Goal: Navigation & Orientation: Find specific page/section

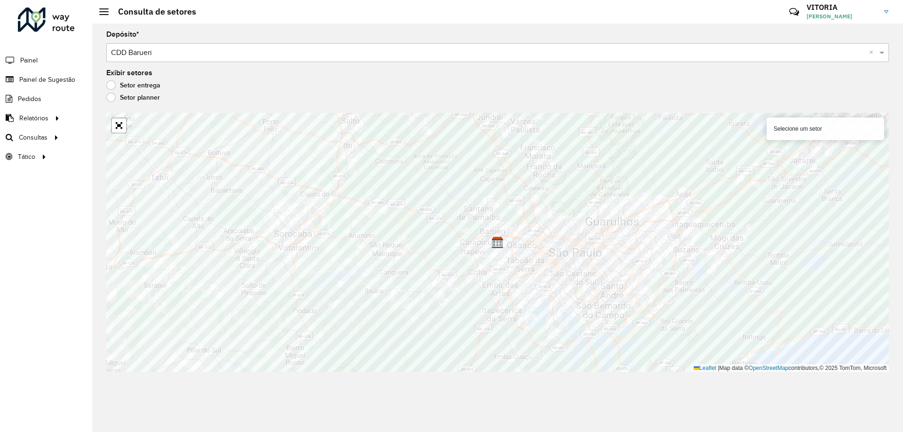
click at [124, 133] on div at bounding box center [119, 126] width 16 height 16
click at [120, 129] on link "Abrir mapa em tela cheia" at bounding box center [119, 126] width 14 height 14
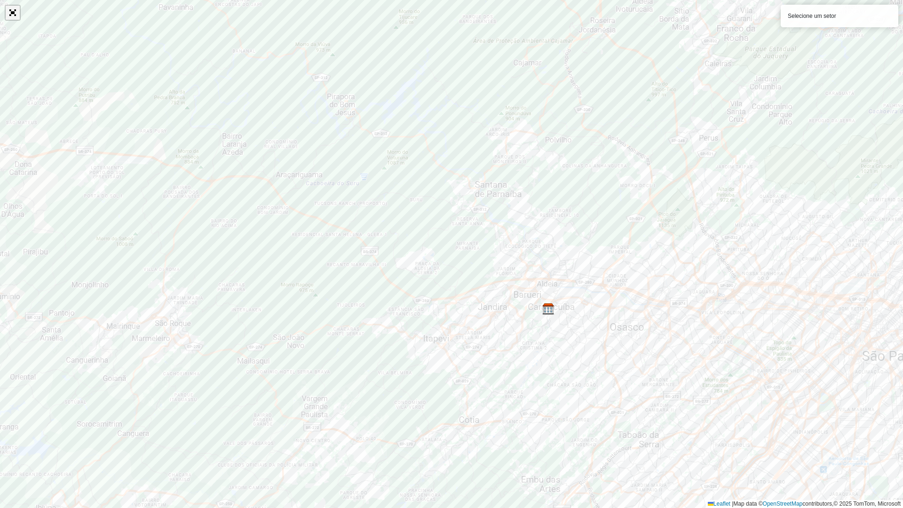
click at [10, 8] on link "Abrir mapa em tela cheia" at bounding box center [13, 13] width 14 height 14
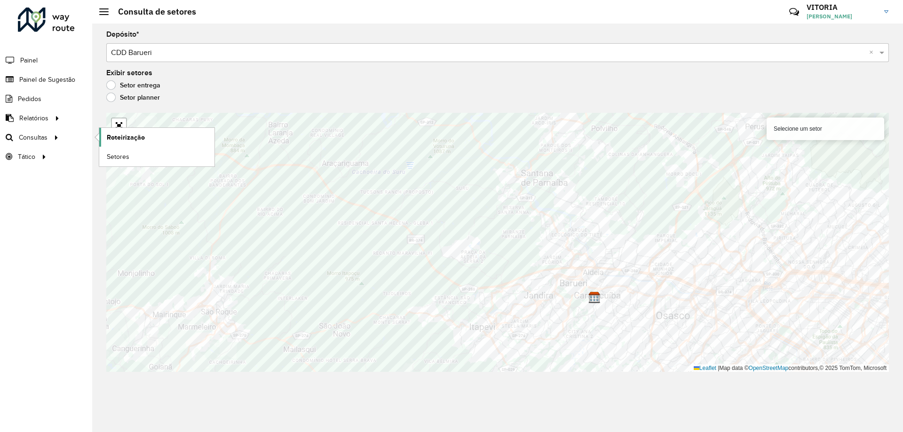
click at [128, 136] on span "Roteirização" at bounding box center [126, 138] width 38 height 10
